Goal: Check status: Check status

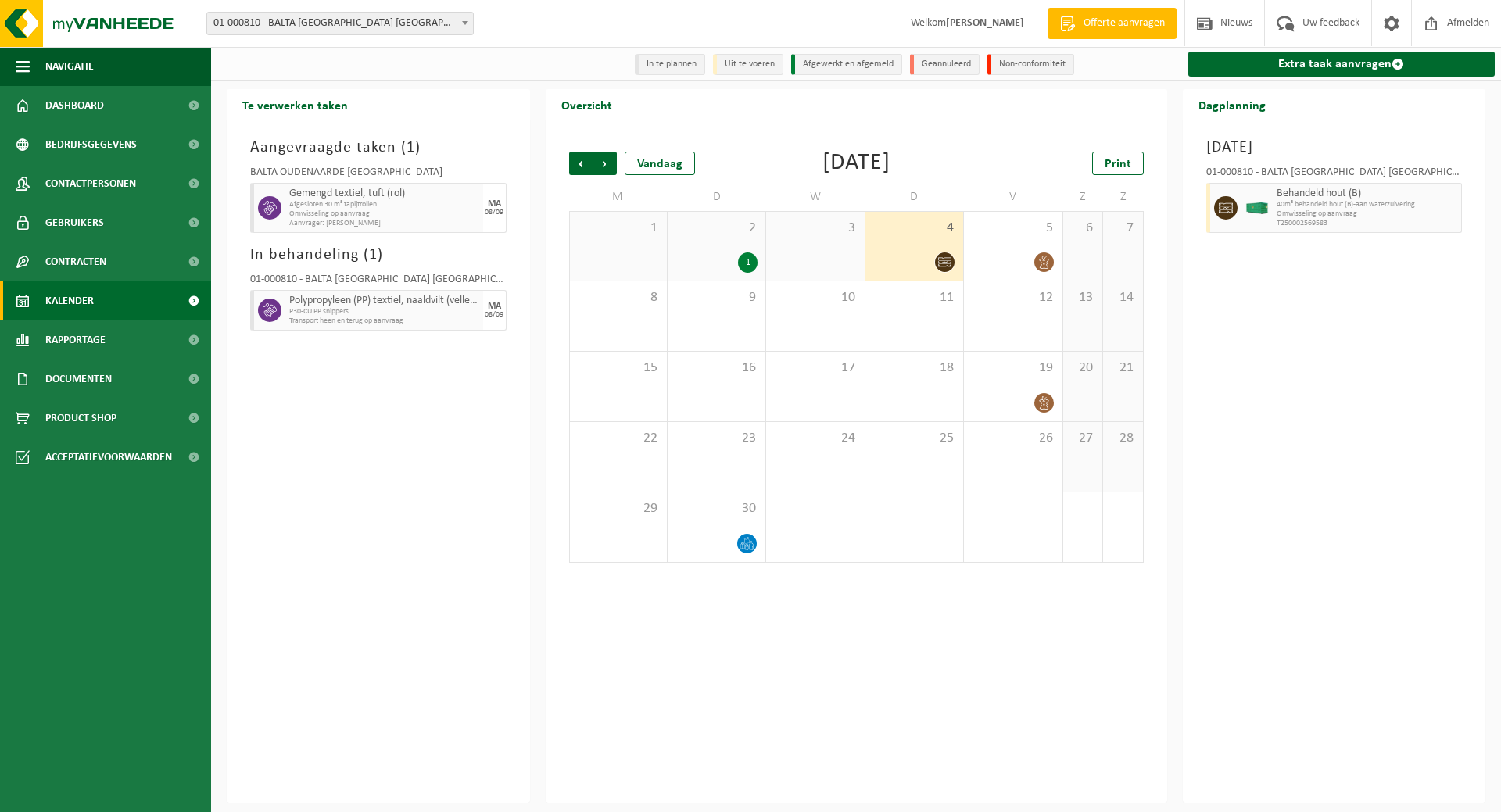
click at [114, 294] on link "Kalender" at bounding box center [105, 301] width 211 height 39
click at [936, 241] on div "4" at bounding box center [914, 246] width 98 height 69
click at [1324, 200] on span "Behandeld hout (B)" at bounding box center [1368, 193] width 182 height 13
click at [855, 240] on div "3" at bounding box center [815, 246] width 98 height 69
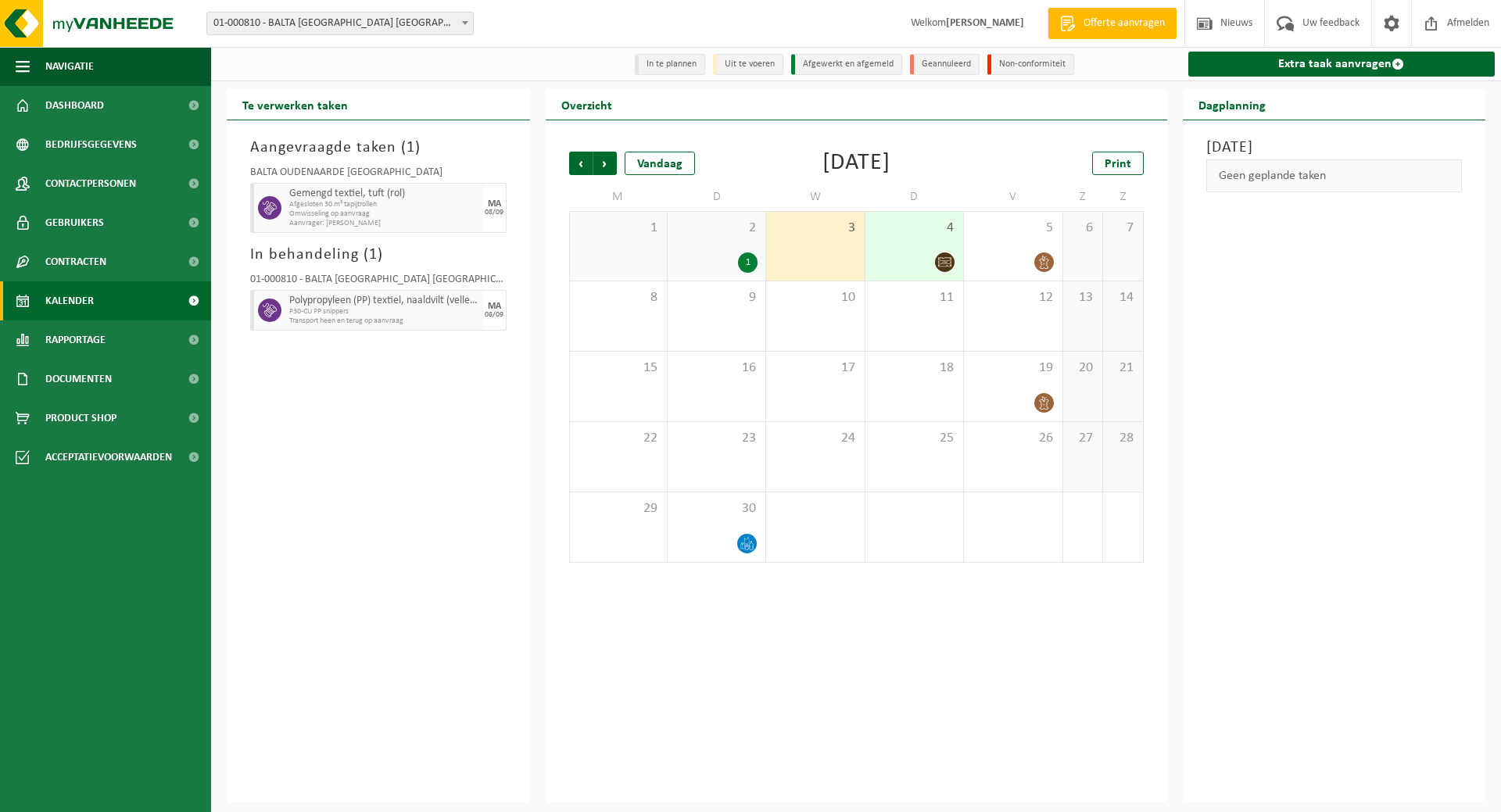
click at [894, 231] on span "4" at bounding box center [914, 228] width 82 height 18
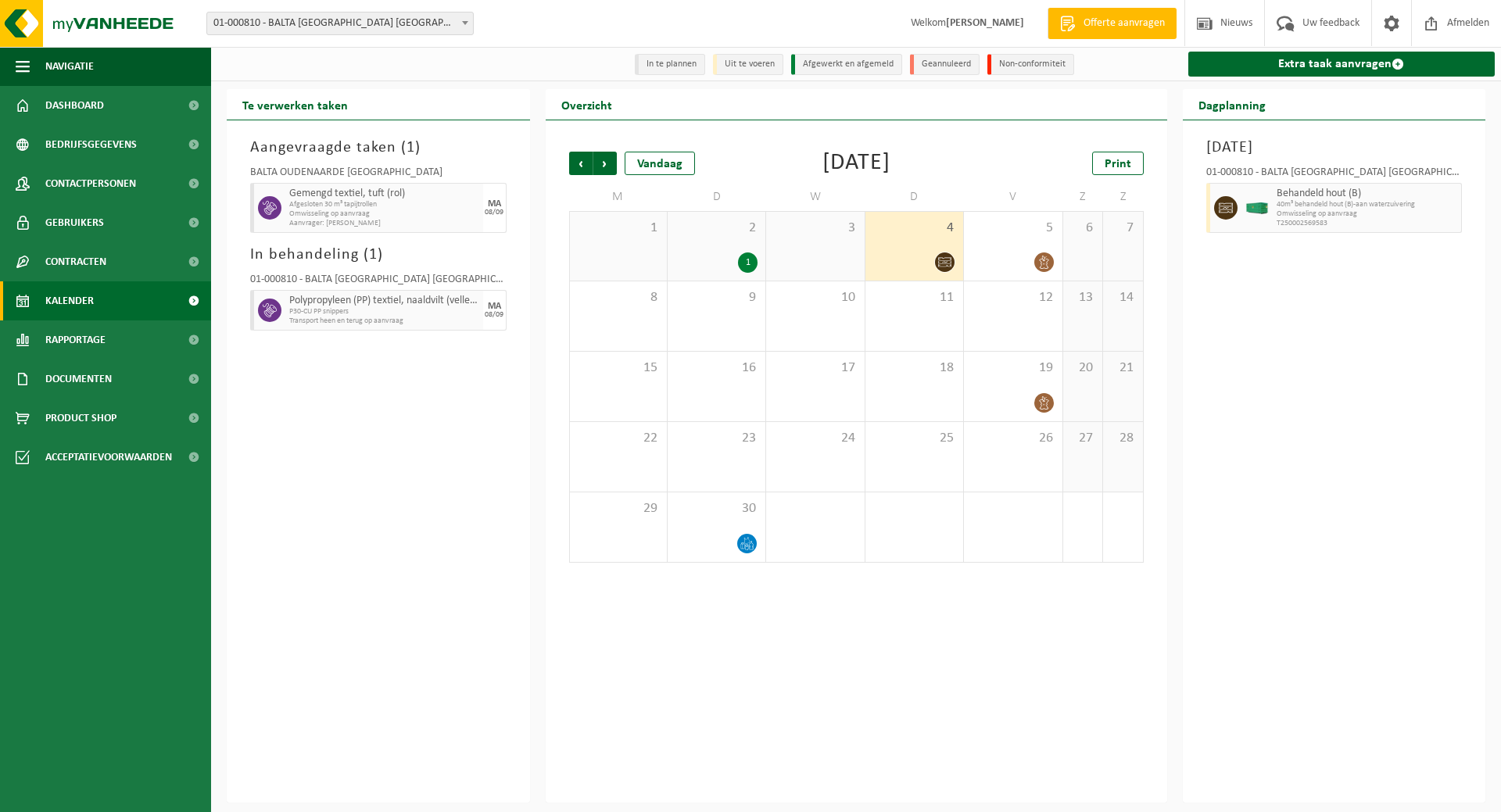
click at [1323, 198] on span "Behandeld hout (B)" at bounding box center [1368, 193] width 182 height 13
click at [1463, 19] on span "Afmelden" at bounding box center [1468, 23] width 50 height 46
